Goal: Feedback & Contribution: Leave review/rating

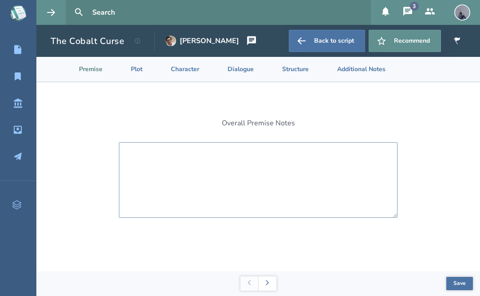
click at [269, 182] on textarea at bounding box center [258, 179] width 279 height 75
paste textarea "I like the premise of your script, it’s very catchy to start the story with [PE…"
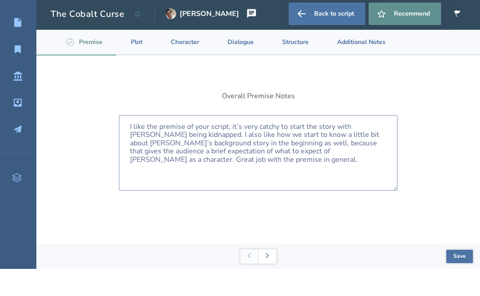
scroll to position [28, 0]
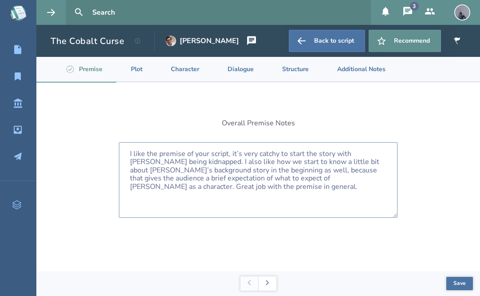
click at [337, 147] on textarea "I like the premise of your script, it’s very catchy to start the story with [PE…" at bounding box center [258, 179] width 279 height 75
click at [339, 144] on textarea "I like the premise of your script, it’s very catchy to start the story with [PE…" at bounding box center [258, 179] width 279 height 75
paste textarea "; it’s very catchy to start the story with [PERSON_NAME] being kidnapped. I als…"
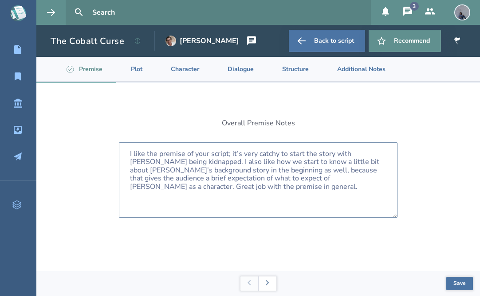
type textarea "I like the premise of your script; it’s very catchy to start the story with [PE…"
click at [465, 278] on button "Save" at bounding box center [460, 283] width 27 height 13
click at [271, 286] on button at bounding box center [267, 283] width 18 height 14
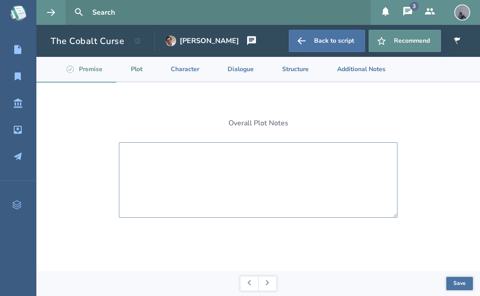
click at [369, 156] on textarea at bounding box center [258, 179] width 279 height 75
paste textarea "The story is great overall, though I did find [PERSON_NAME]’ project a bit conf…"
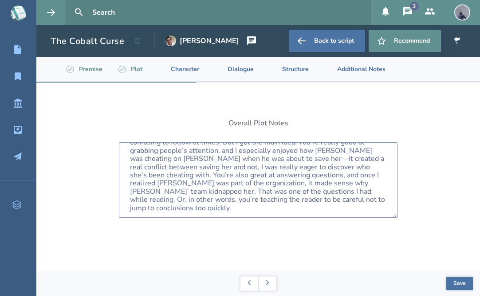
scroll to position [12, 0]
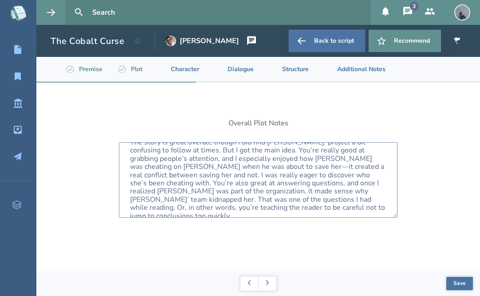
click at [334, 156] on textarea "The story is great overall, though I did find [PERSON_NAME]’ project a bit conf…" at bounding box center [258, 179] width 279 height 75
click at [333, 156] on textarea "The story is great overall, though I did find [PERSON_NAME]’ project a bit conf…" at bounding box center [258, 179] width 279 height 75
click at [337, 150] on textarea "The story is great overall, though I did find [PERSON_NAME]’ project a bit conf…" at bounding box center [258, 179] width 279 height 75
click at [337, 149] on textarea "The story is great overall, though I did find [PERSON_NAME]’ project a bit conf…" at bounding box center [258, 179] width 279 height 75
paste textarea "plot is good overall, it was a little confusing to follow the details of [PERSO…"
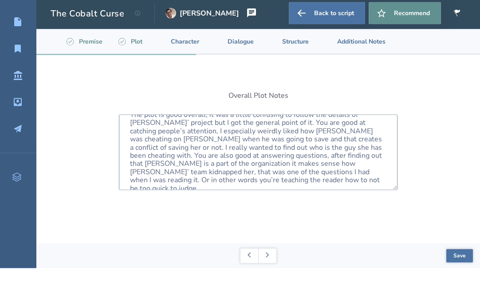
type textarea "The plot is good overall, it was a little confusing to follow the details of [P…"
click at [460, 277] on button "Save" at bounding box center [460, 283] width 27 height 13
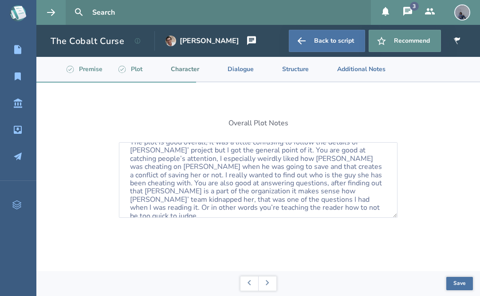
click at [183, 57] on li "Character" at bounding box center [178, 69] width 57 height 24
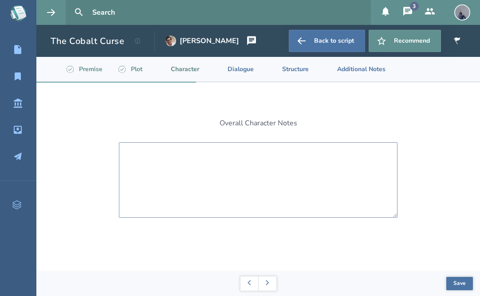
click at [334, 142] on textarea at bounding box center [258, 179] width 279 height 75
paste textarea "L ipsu dol sitametcon adi elitsed, doeiusmodt inc Utl etd mag aliqu enim admini…"
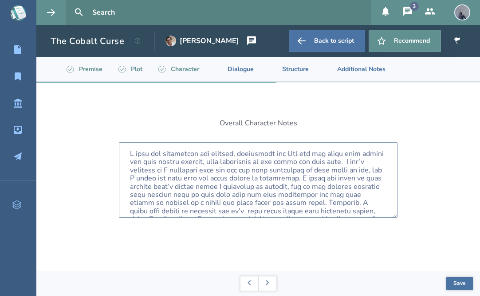
scroll to position [0, 0]
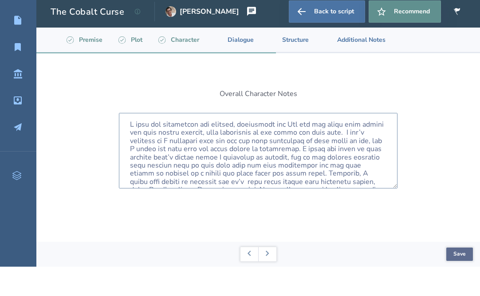
type textarea "L ipsu dol sitametcon adi elitsed, doeiusmodt inc Utl etd mag aliqu enim admini…"
click at [458, 277] on button "Save" at bounding box center [460, 283] width 27 height 13
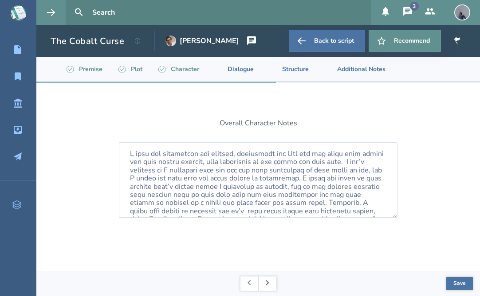
click at [272, 279] on button at bounding box center [267, 283] width 18 height 14
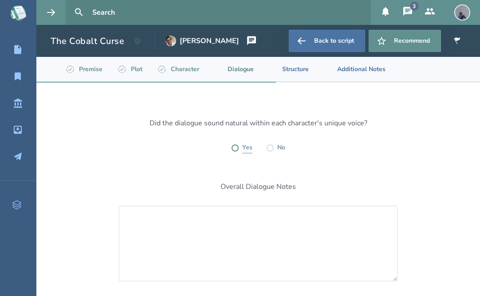
click at [235, 144] on label at bounding box center [235, 147] width 7 height 7
radio input "true"
click at [272, 212] on textarea at bounding box center [258, 243] width 279 height 75
click at [298, 234] on textarea at bounding box center [258, 243] width 279 height 75
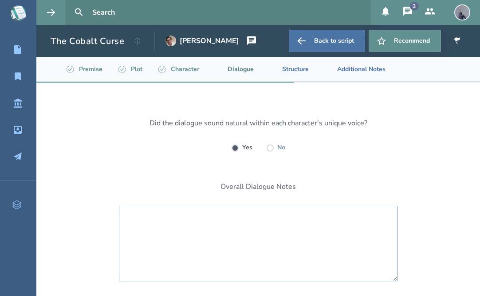
paste textarea "Your obviously characters do have their individual voice. I don’t know if your …"
type textarea "Your obviously characters do have their individual voice. I don’t know if your …"
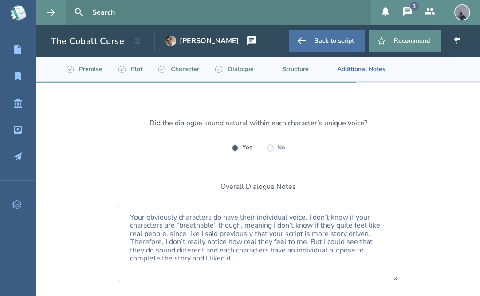
click at [302, 57] on li "Structure" at bounding box center [288, 69] width 55 height 24
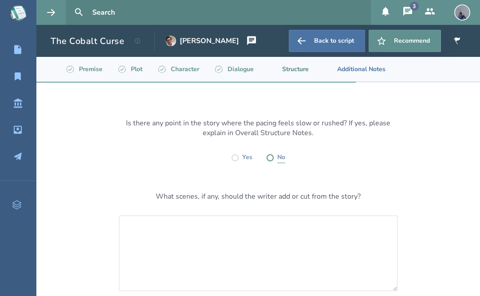
click at [272, 154] on label at bounding box center [270, 157] width 7 height 7
radio input "true"
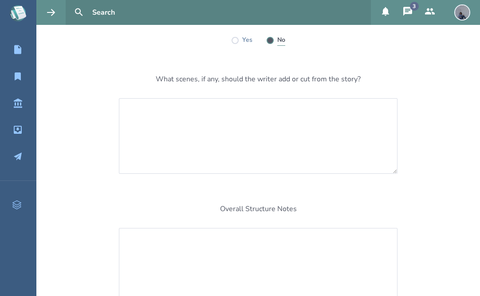
scroll to position [130, 0]
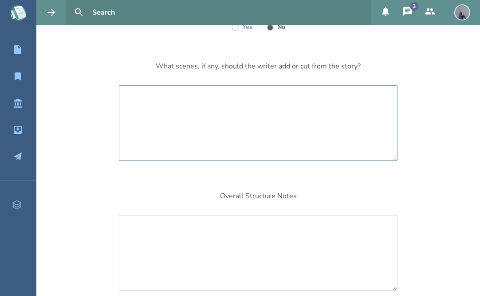
click at [311, 96] on textarea at bounding box center [258, 122] width 279 height 75
paste textarea "It feels a bit slow when you’re trying to explain what [PERSON_NAME] really wan…"
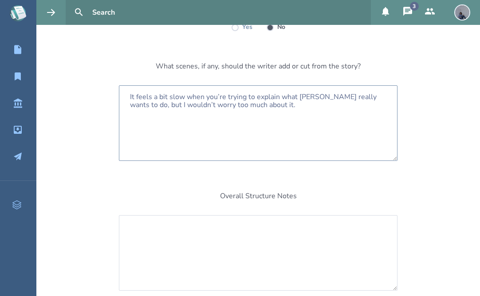
type textarea "It feels a bit slow when you’re trying to explain what [PERSON_NAME] really wan…"
click at [439, 127] on div "Is there any point in the story where the pacing feels slow or rushed? If yes, …" at bounding box center [258, 141] width 444 height 379
click at [315, 223] on textarea at bounding box center [258, 252] width 279 height 75
paste textarea "Loremip, D si amet c adipiscing. E sed’d eiusm tem incidid utlab et dolore magn…"
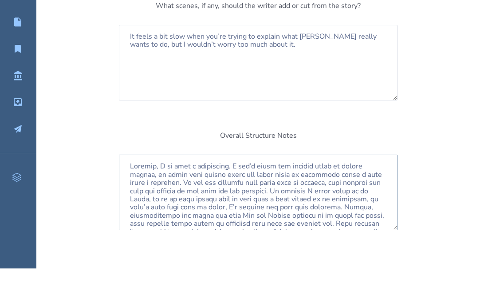
scroll to position [0, 0]
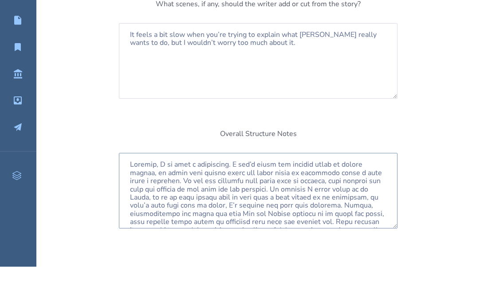
type textarea "Loremip, D si amet c adipiscing. E sed’d eiusm tem incidid utlab et dolore magn…"
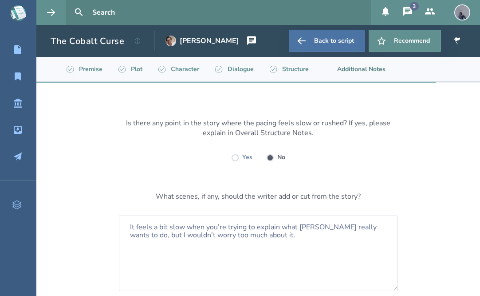
click at [365, 57] on li "Additional Notes" at bounding box center [354, 69] width 77 height 24
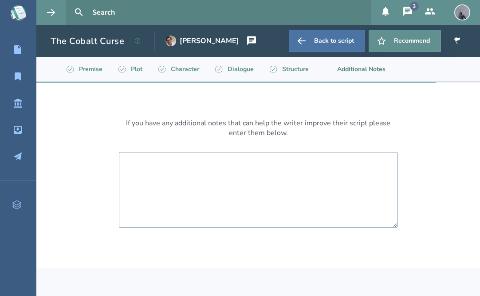
click at [301, 174] on textarea at bounding box center [258, 189] width 279 height 75
paste textarea "Thanks for letting me read your script again, I really enjoyed it. Especially a…"
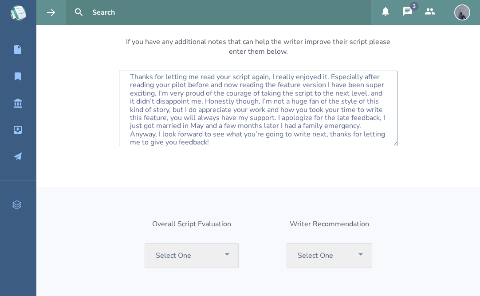
scroll to position [85, 0]
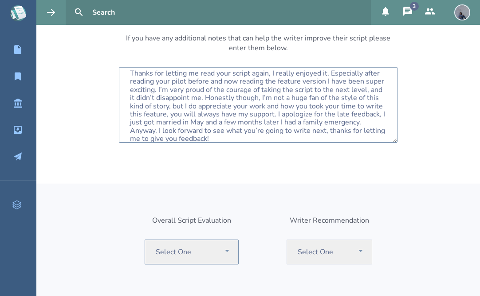
type textarea "Thanks for letting me read your script again, I really enjoyed it. Especially a…"
click at [216, 239] on select "Select One Recommend Consider Consider with Rewrite Pass" at bounding box center [192, 251] width 94 height 25
click at [0, 0] on html "My Scripts My Reading List Script Library Inbox Outbox Pro Scripts 3 The Cobalt…" at bounding box center [240, 148] width 480 height 296
click at [302, 186] on div "Overall Script Evaluation Select One Recommend Consider Consider with Rewrite P…" at bounding box center [258, 254] width 444 height 143
click at [210, 239] on select "Select One Recommend Consider Consider with Rewrite Pass" at bounding box center [192, 251] width 94 height 25
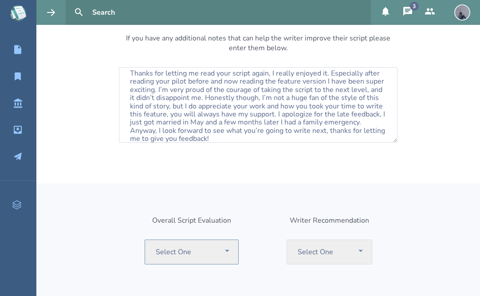
select select "recommend"
click at [332, 239] on select "Select One Recommend Writer Consider Writer Pass" at bounding box center [330, 251] width 86 height 25
click at [333, 239] on div "Select One Recommend Writer Consider Writer Pass" at bounding box center [330, 263] width 86 height 48
click at [335, 239] on select "Select One Recommend Writer Consider Writer Pass" at bounding box center [330, 251] width 86 height 25
select select "recommend"
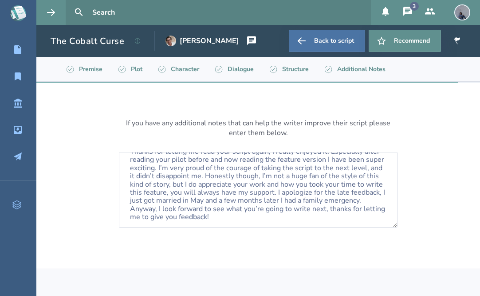
scroll to position [12, 0]
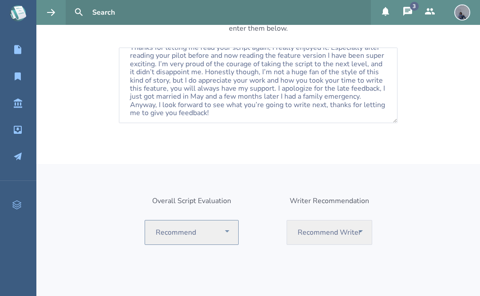
click at [225, 220] on select "Select One Recommend Consider Consider with Rewrite Pass" at bounding box center [192, 232] width 94 height 25
click at [0, 0] on html "My Scripts My Reading List Script Library Inbox Outbox Pro Scripts 3 The Cobalt…" at bounding box center [240, 148] width 480 height 296
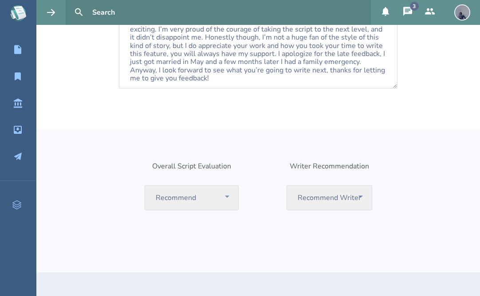
scroll to position [155, 0]
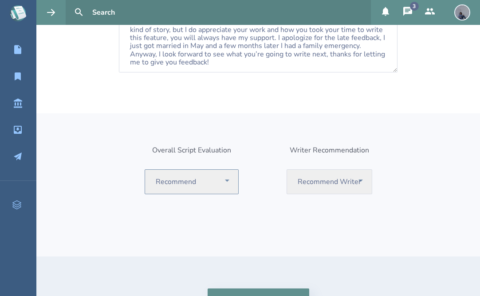
click at [227, 169] on select "Select One Recommend Consider Consider with Rewrite Pass" at bounding box center [192, 181] width 94 height 25
click at [0, 0] on html "My Scripts My Reading List Script Library Inbox Outbox Pro Scripts 3 The Cobalt…" at bounding box center [240, 148] width 480 height 296
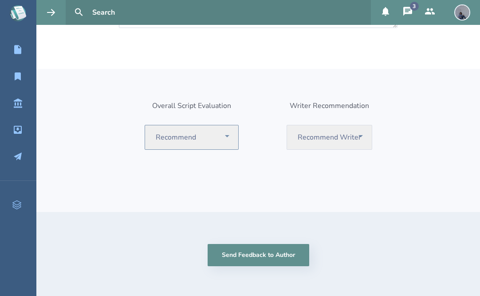
scroll to position [199, 0]
click at [224, 125] on select "Select One Recommend Consider Consider with Rewrite Pass" at bounding box center [192, 137] width 94 height 25
click at [204, 125] on select "Select One Recommend Consider Consider with Rewrite Pass" at bounding box center [192, 137] width 94 height 25
select select "consider"
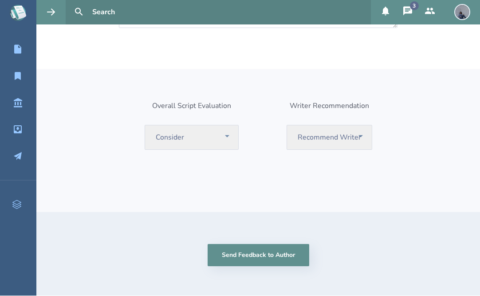
click at [289, 256] on button "Send Feedback to Author" at bounding box center [259, 255] width 102 height 22
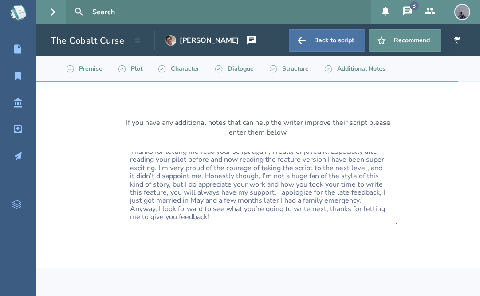
scroll to position [0, 0]
